Goal: Task Accomplishment & Management: Use online tool/utility

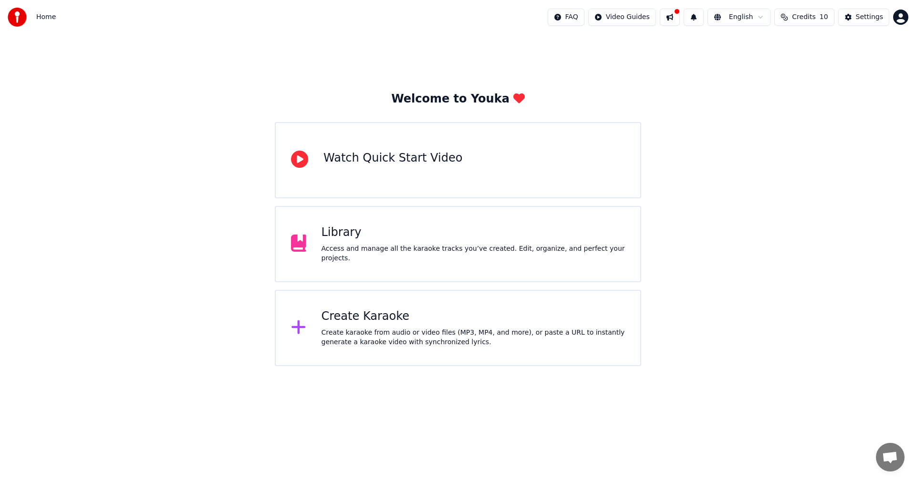
click at [365, 319] on div "Create Karaoke" at bounding box center [473, 316] width 304 height 15
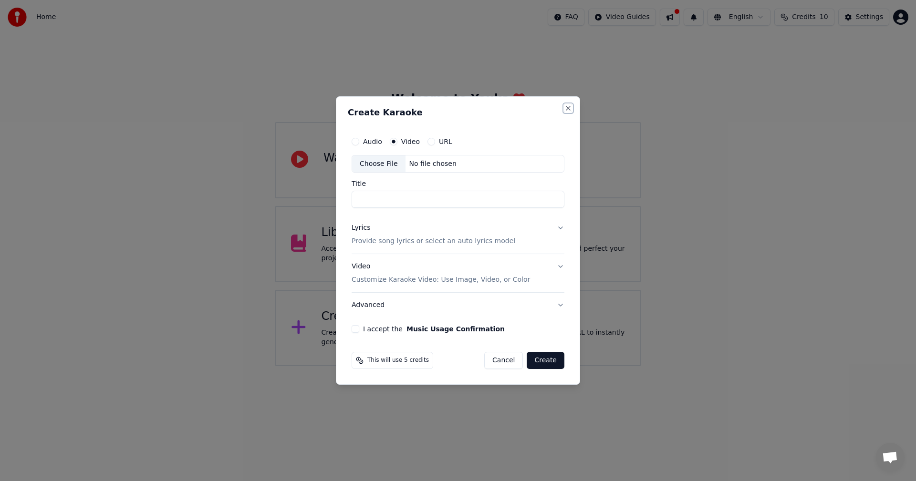
click at [568, 106] on button "Close" at bounding box center [568, 108] width 8 height 8
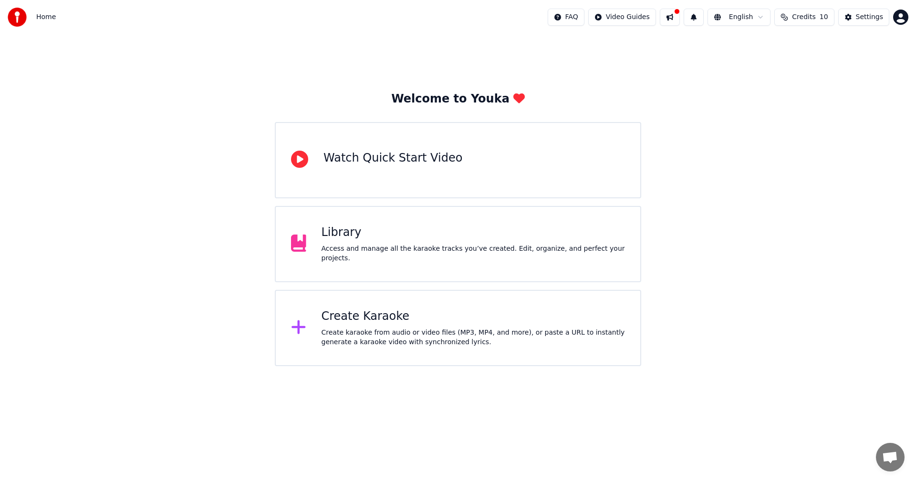
click at [405, 240] on div "Library" at bounding box center [473, 232] width 304 height 15
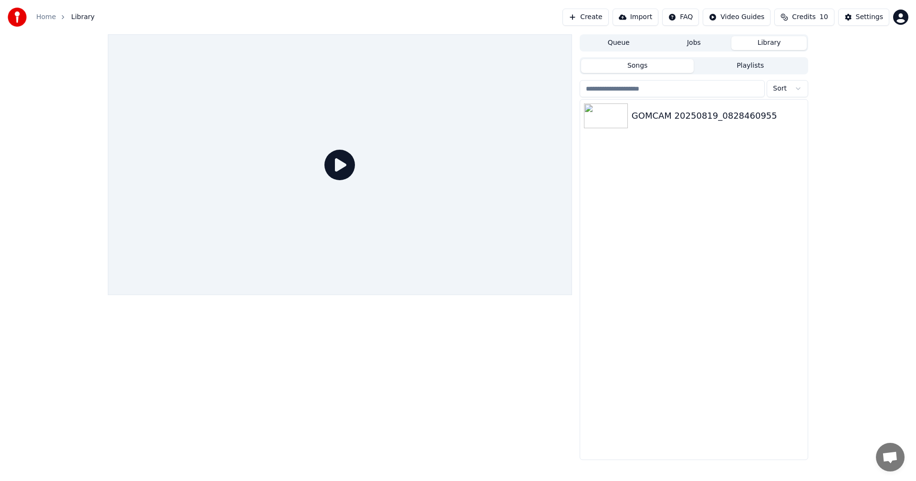
click at [351, 362] on div at bounding box center [340, 247] width 464 height 426
click at [431, 343] on div at bounding box center [340, 247] width 464 height 426
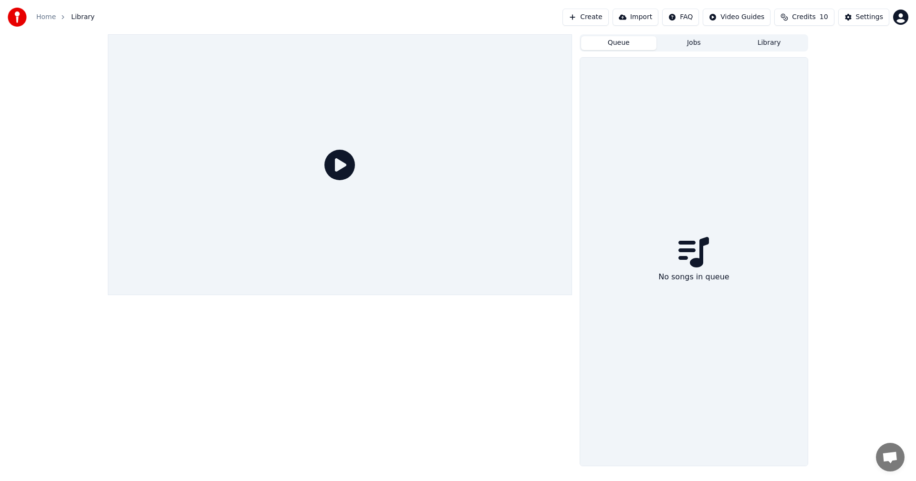
click at [607, 44] on button "Queue" at bounding box center [618, 43] width 75 height 14
click at [696, 44] on button "Jobs" at bounding box center [693, 43] width 75 height 14
click at [762, 43] on button "Library" at bounding box center [768, 43] width 75 height 14
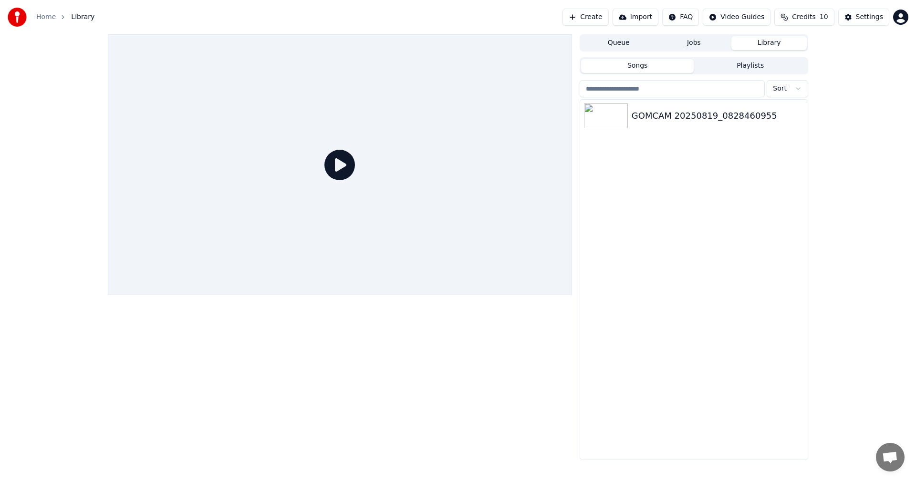
click at [757, 67] on button "Playlists" at bounding box center [749, 66] width 113 height 14
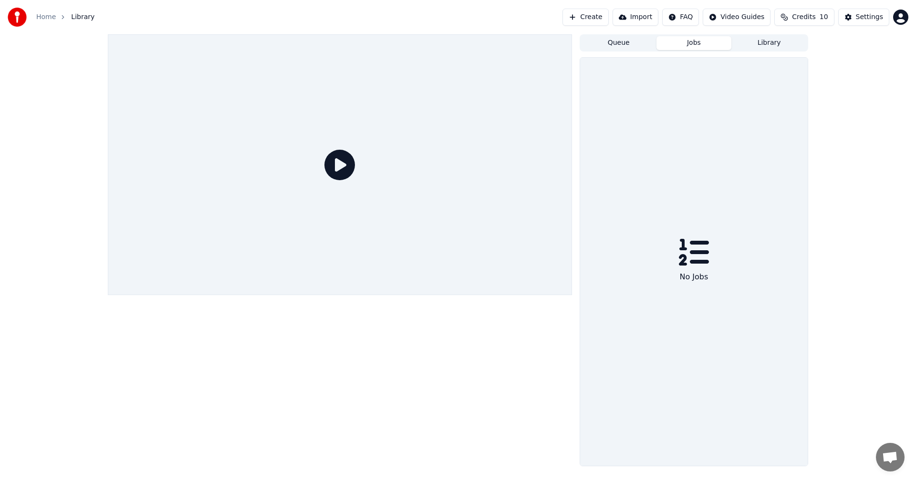
click at [697, 46] on button "Jobs" at bounding box center [693, 43] width 75 height 14
click at [636, 41] on button "Queue" at bounding box center [618, 43] width 75 height 14
click at [693, 43] on button "Jobs" at bounding box center [693, 43] width 75 height 14
click at [620, 48] on button "Queue" at bounding box center [618, 43] width 75 height 14
click at [843, 129] on div "Queue Jobs Library No songs in queue" at bounding box center [458, 250] width 916 height 432
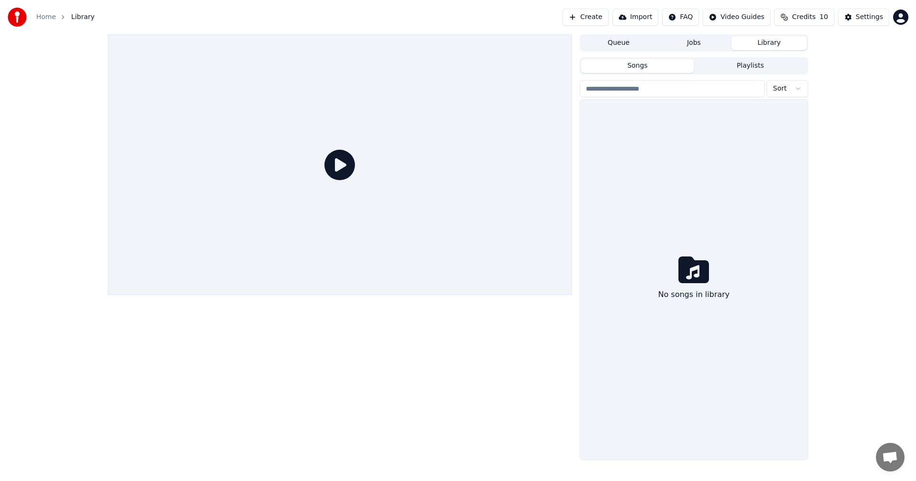
click at [770, 41] on button "Library" at bounding box center [768, 43] width 75 height 14
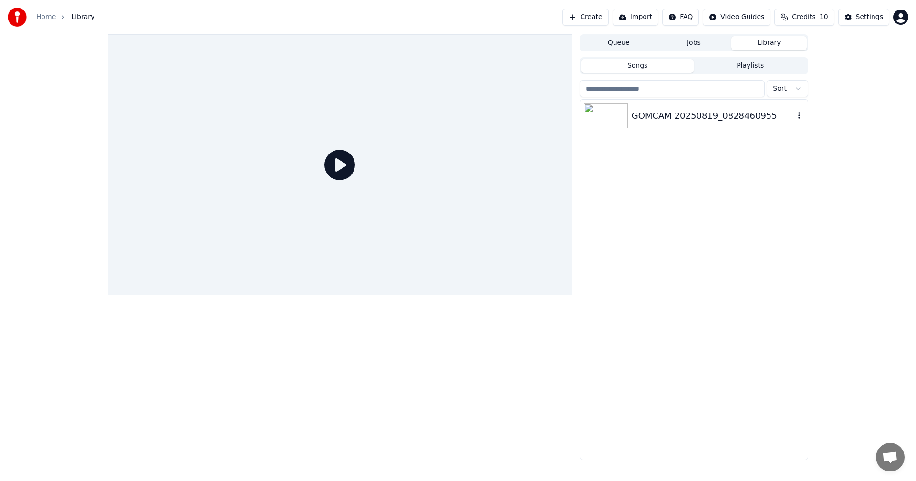
click at [800, 115] on icon "button" at bounding box center [799, 116] width 10 height 8
click at [783, 197] on div "Delete" at bounding box center [800, 194] width 73 height 15
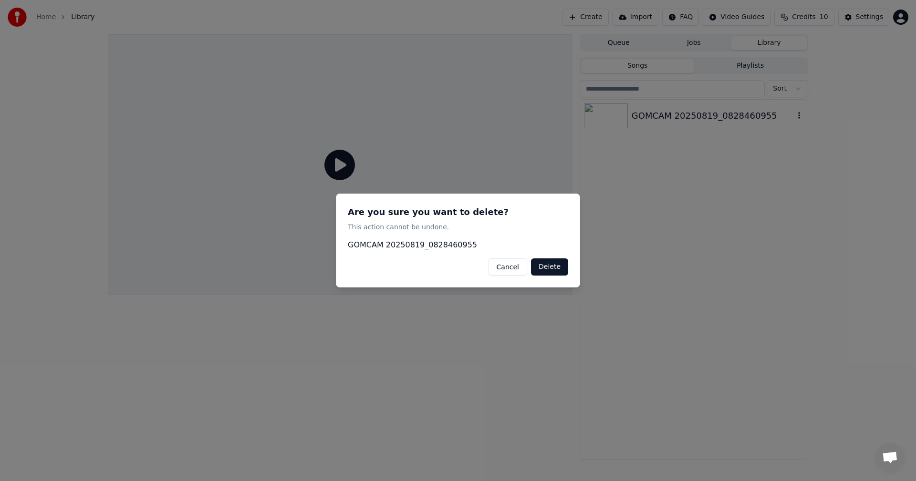
click at [555, 270] on button "Delete" at bounding box center [549, 267] width 37 height 17
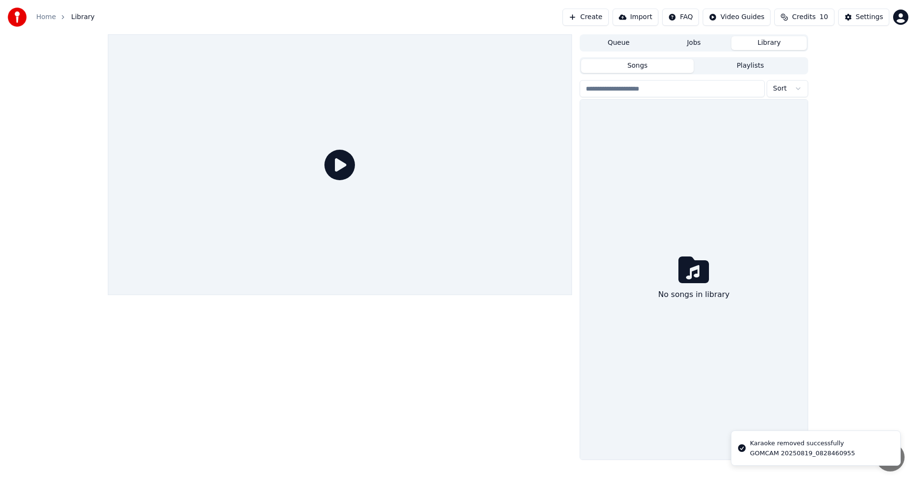
click at [841, 239] on div "Queue Jobs Library Songs Playlists Sort No songs in library" at bounding box center [458, 247] width 916 height 426
click at [19, 16] on img at bounding box center [17, 17] width 19 height 19
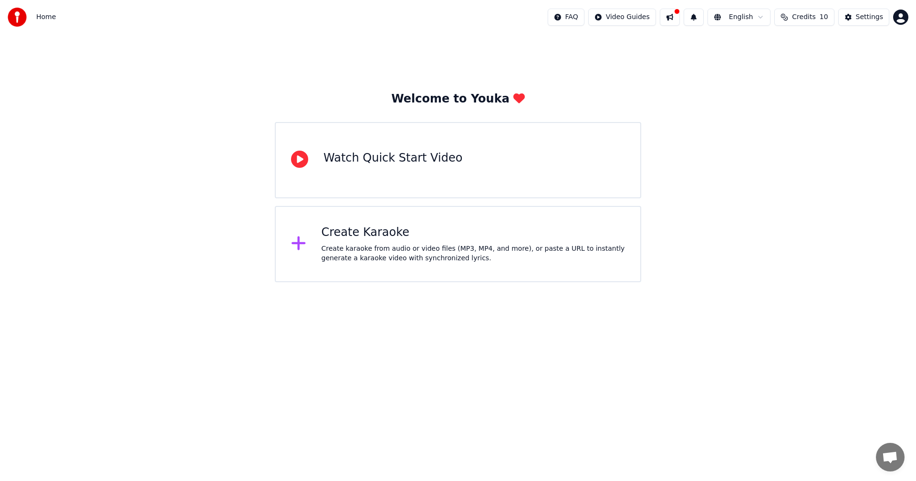
click at [19, 16] on img at bounding box center [17, 17] width 19 height 19
click at [434, 163] on div "Watch Quick Start Video" at bounding box center [392, 158] width 139 height 15
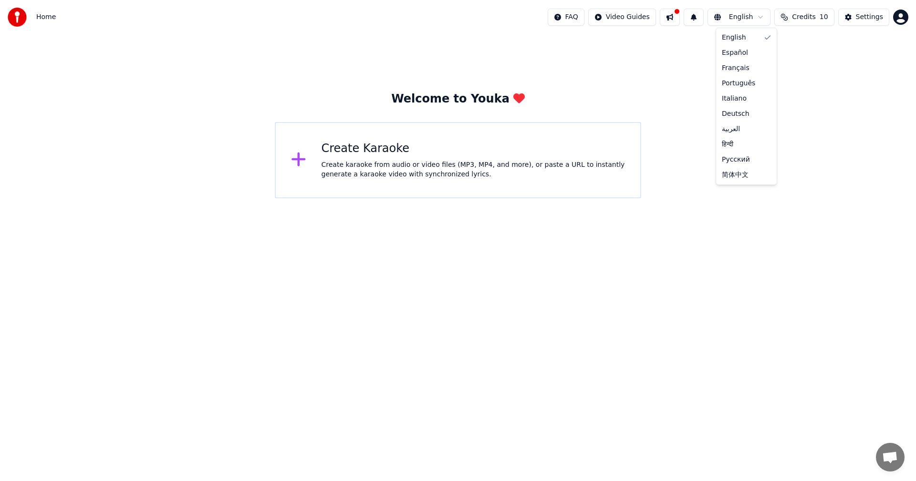
click at [763, 18] on html "Home FAQ Video Guides English Credits 10 Settings Welcome to Youka Create Karao…" at bounding box center [458, 99] width 916 height 198
click at [837, 147] on html "Home FAQ Video Guides English Credits 10 Settings Welcome to Youka Create Karao…" at bounding box center [458, 99] width 916 height 198
click at [825, 17] on span "10" at bounding box center [823, 17] width 9 height 10
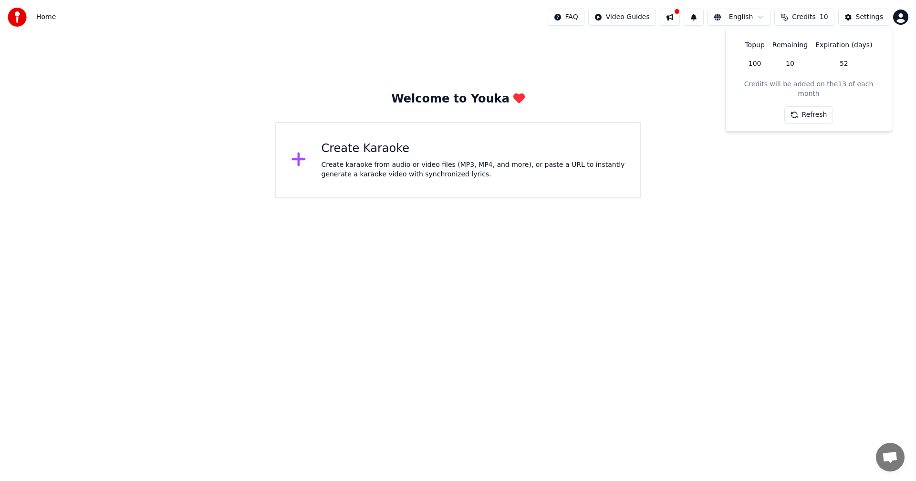
click at [843, 49] on th "Expiration (days)" at bounding box center [843, 45] width 64 height 19
click at [822, 47] on th "Expiration (days)" at bounding box center [843, 45] width 64 height 19
click at [773, 46] on th "Remaining" at bounding box center [789, 45] width 43 height 19
click at [753, 46] on th "Topup" at bounding box center [754, 45] width 27 height 19
click at [756, 62] on td "100" at bounding box center [754, 63] width 27 height 17
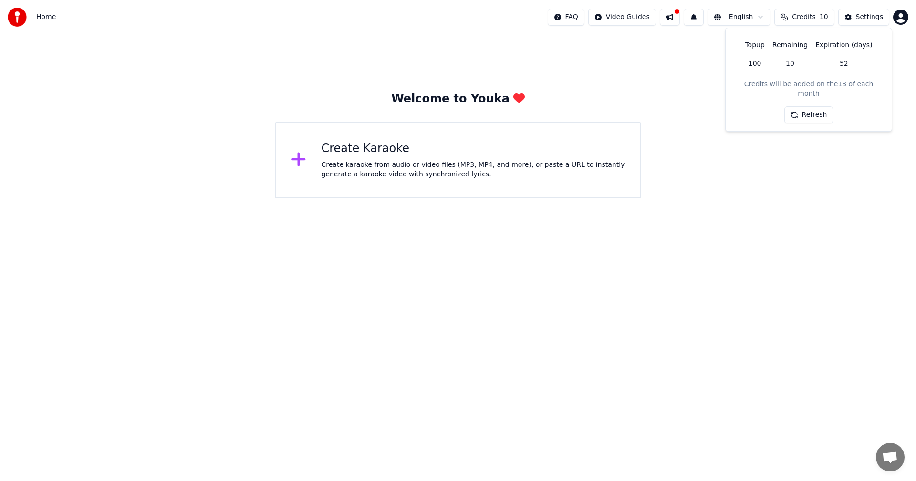
click at [802, 66] on td "10" at bounding box center [789, 63] width 43 height 17
click at [848, 63] on td "52" at bounding box center [843, 63] width 64 height 17
click at [829, 85] on div "Credits will be added on the 13 of each month" at bounding box center [808, 89] width 151 height 19
click at [806, 108] on button "Refresh" at bounding box center [808, 114] width 49 height 17
click at [678, 19] on button at bounding box center [670, 17] width 20 height 17
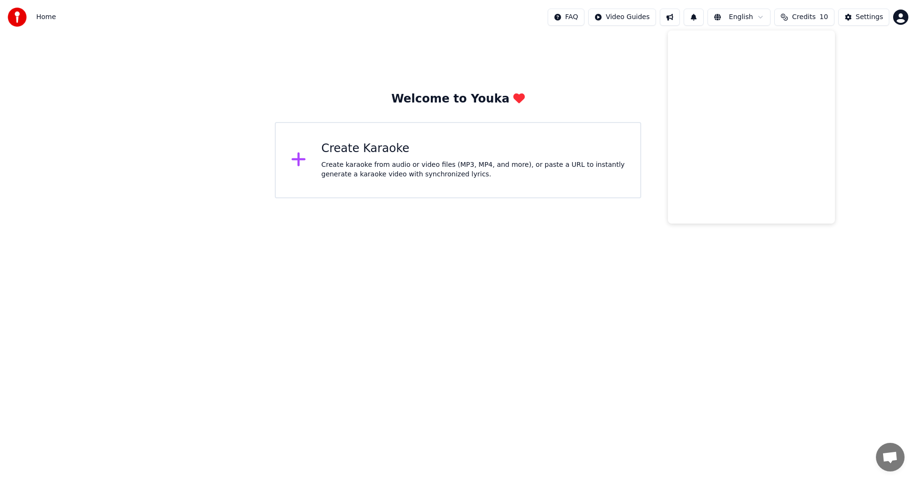
click at [635, 100] on div "Welcome to Youka Create Karaoke Create karaoke from audio or video files (MP3, …" at bounding box center [458, 145] width 366 height 107
click at [46, 19] on span "Home" at bounding box center [46, 17] width 20 height 10
click at [15, 21] on img at bounding box center [17, 17] width 19 height 19
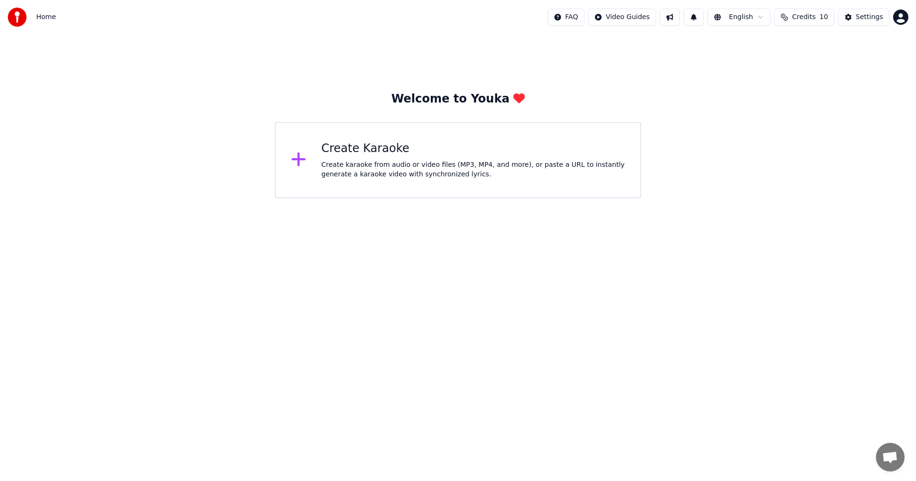
click at [627, 17] on html "Home FAQ Video Guides English Credits 10 Settings Welcome to Youka Create Karao…" at bounding box center [458, 99] width 916 height 198
click at [633, 57] on div "Lyrics Sync Guide" at bounding box center [634, 52] width 67 height 15
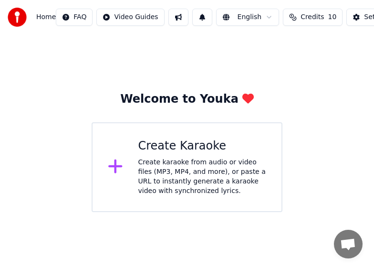
click at [348, 246] on span "채팅 열기" at bounding box center [348, 244] width 16 height 13
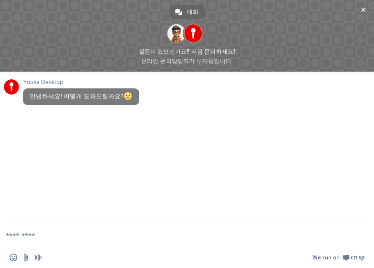
click at [344, 258] on span at bounding box center [345, 257] width 7 height 7
click at [363, 10] on span "채팅 닫기" at bounding box center [363, 10] width 5 height 6
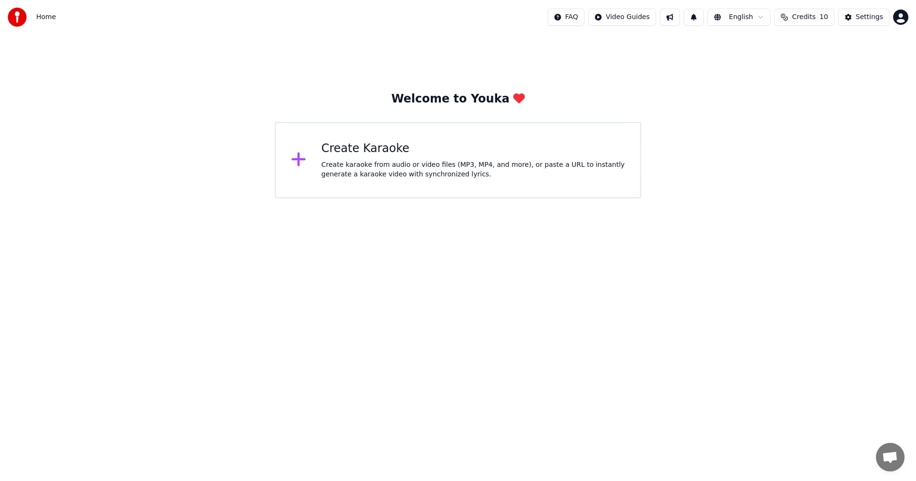
click at [365, 164] on div "Create karaoke from audio or video files (MP3, MP4, and more), or paste a URL t…" at bounding box center [473, 169] width 304 height 19
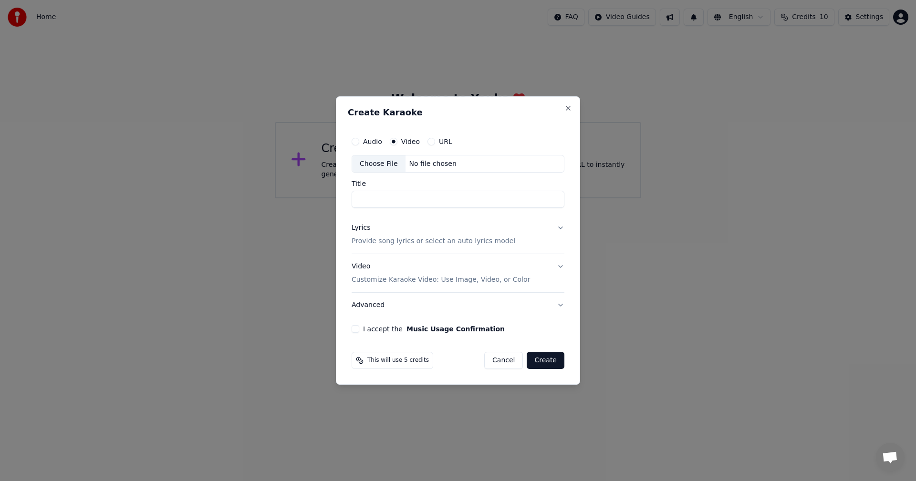
click at [412, 143] on label "Video" at bounding box center [410, 141] width 19 height 7
click at [397, 143] on button "Video" at bounding box center [394, 142] width 8 height 8
click at [386, 166] on div "Choose File" at bounding box center [378, 163] width 53 height 17
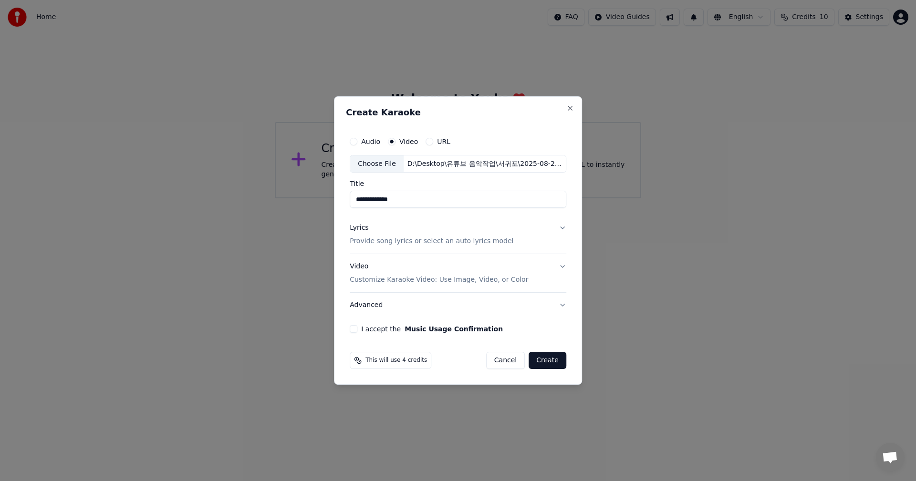
type input "**********"
click at [564, 228] on button "Lyrics Provide song lyrics or select an auto lyrics model" at bounding box center [458, 235] width 217 height 38
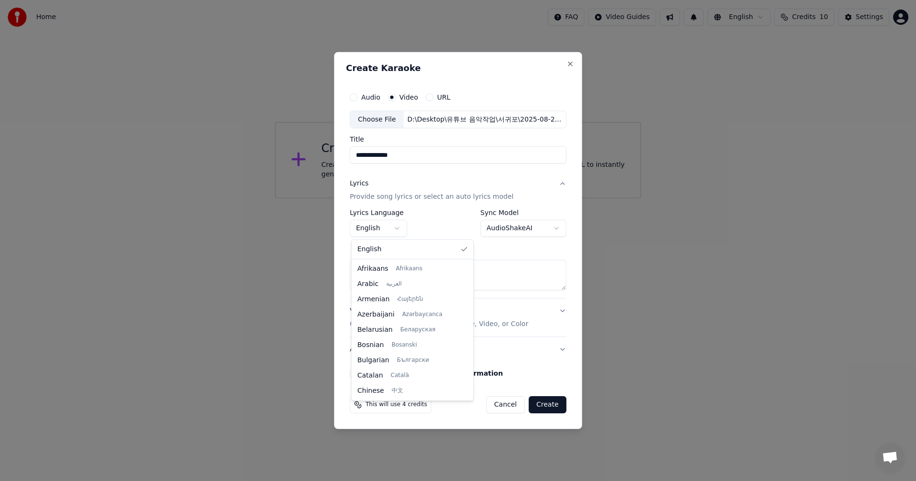
click at [402, 198] on body "**********" at bounding box center [458, 99] width 916 height 198
select select "**"
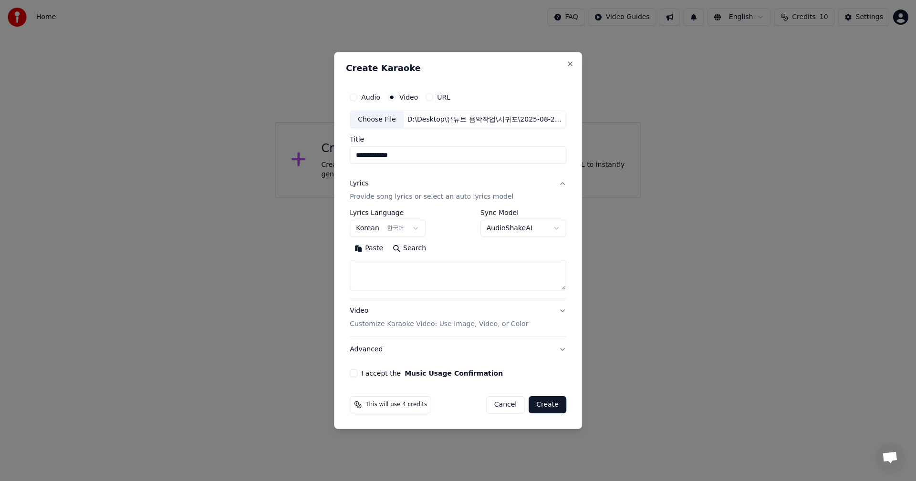
click at [550, 198] on body "**********" at bounding box center [458, 99] width 916 height 198
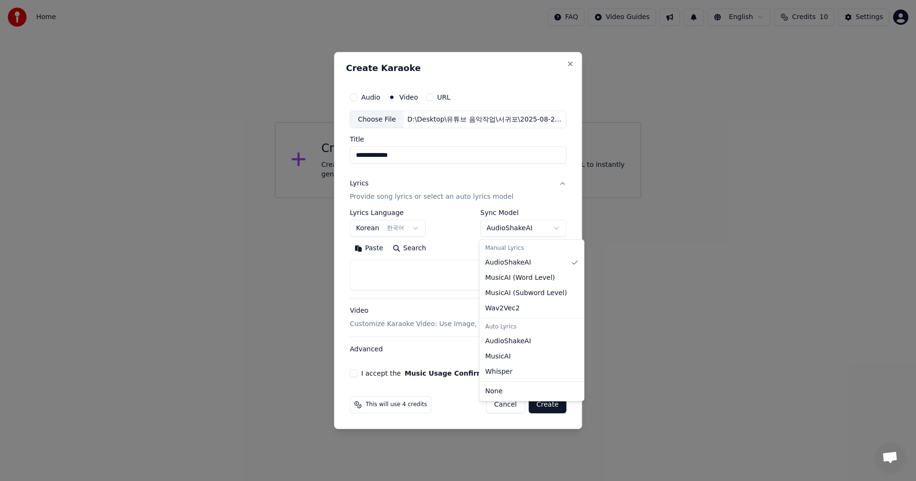
select select "**********"
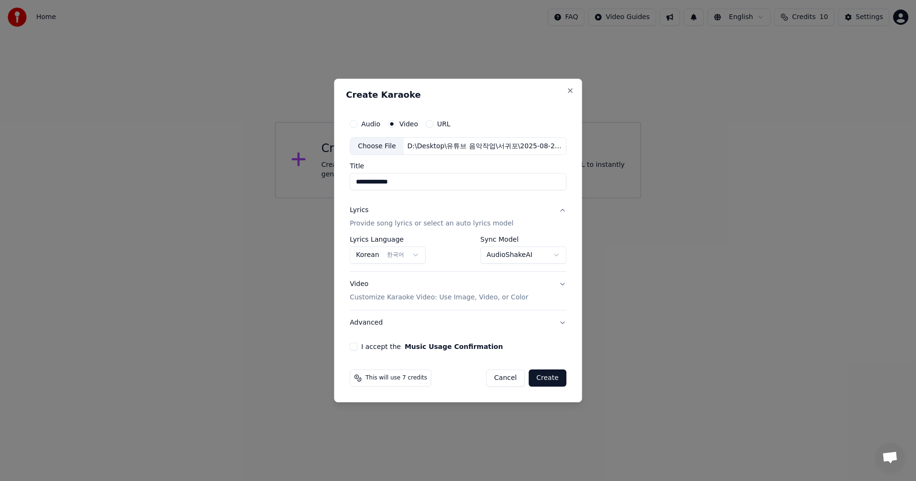
click at [356, 346] on button "I accept the Music Usage Confirmation" at bounding box center [354, 347] width 8 height 8
click at [549, 377] on button "Create" at bounding box center [547, 378] width 38 height 17
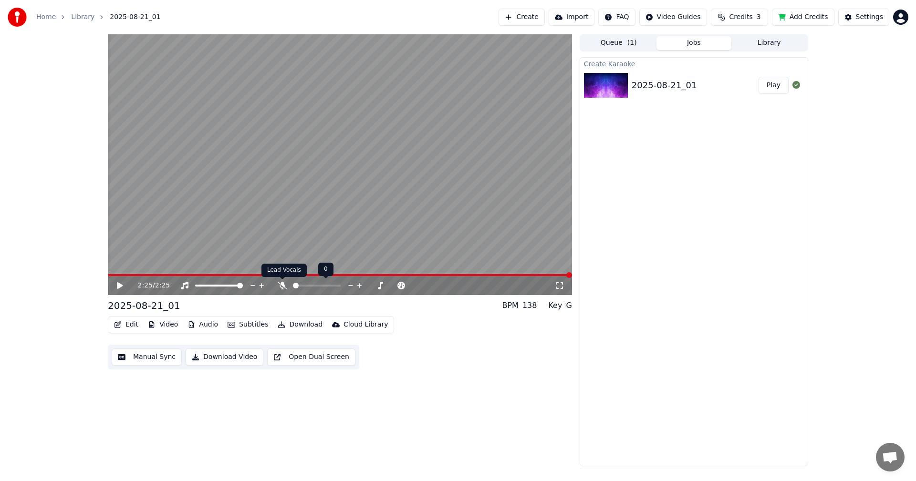
click at [282, 287] on icon at bounding box center [283, 286] width 10 height 8
click at [116, 289] on icon at bounding box center [126, 286] width 22 height 8
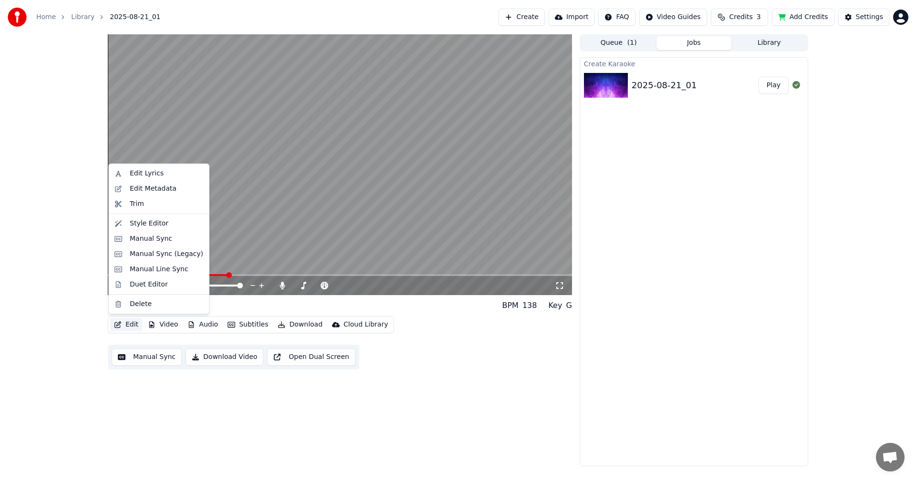
click at [126, 326] on button "Edit" at bounding box center [126, 324] width 32 height 13
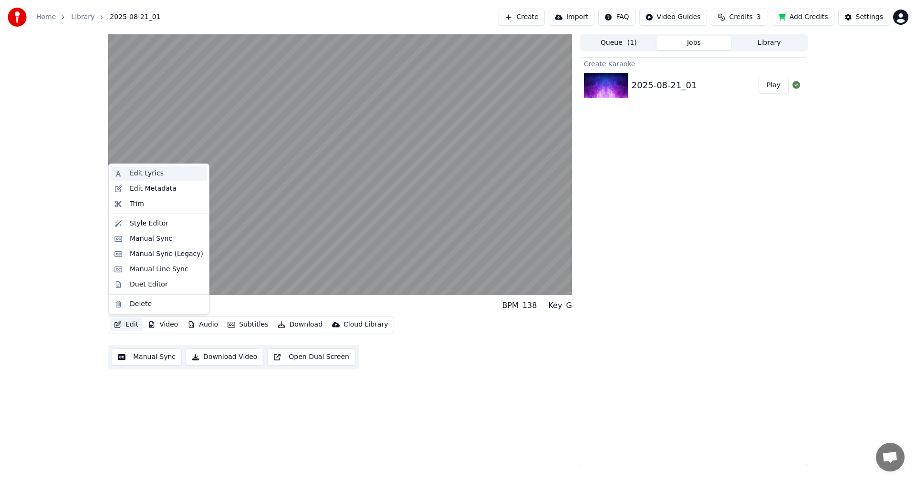
click at [136, 178] on div "Edit Lyrics" at bounding box center [147, 174] width 34 height 10
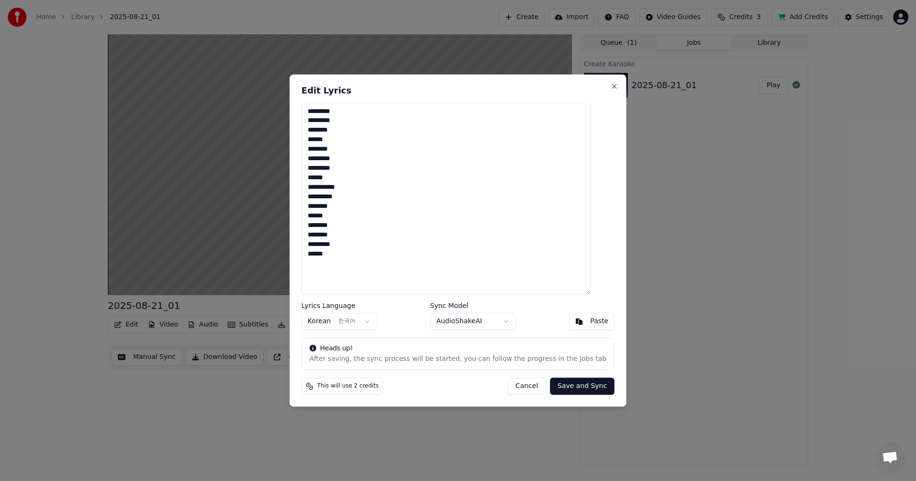
click at [331, 168] on textarea "**********" at bounding box center [445, 199] width 289 height 193
click at [339, 168] on textarea "**********" at bounding box center [445, 199] width 289 height 193
click at [375, 186] on textarea "**********" at bounding box center [445, 199] width 289 height 193
click at [354, 130] on textarea "**********" at bounding box center [445, 199] width 289 height 193
type textarea "**********"
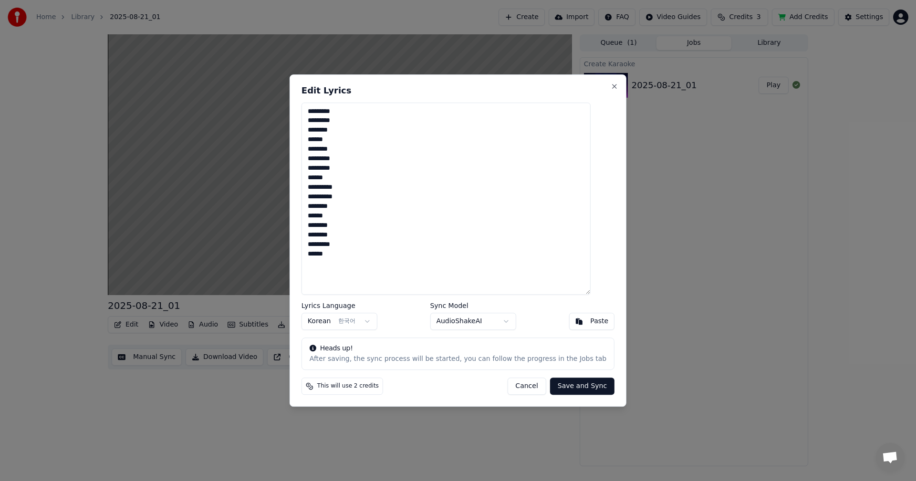
click at [590, 387] on button "Save and Sync" at bounding box center [582, 386] width 64 height 17
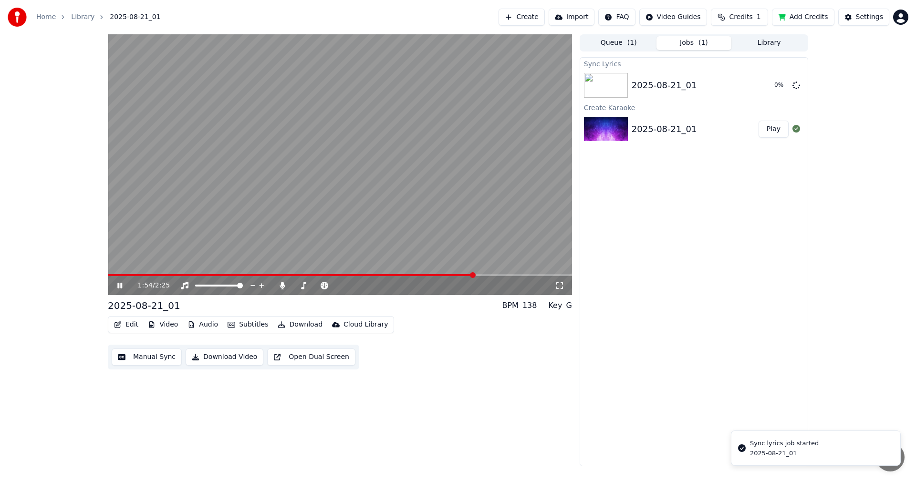
click at [121, 287] on icon at bounding box center [119, 286] width 5 height 6
